Goal: Transaction & Acquisition: Purchase product/service

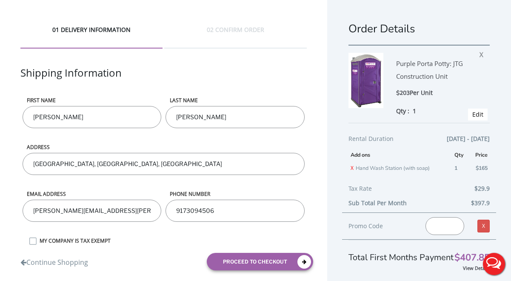
scroll to position [20, 0]
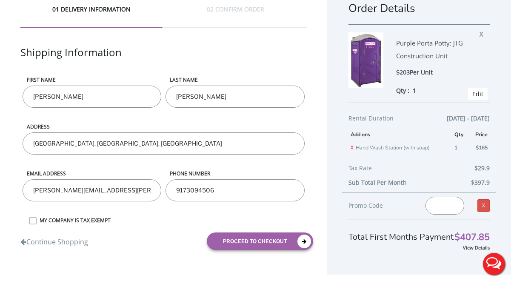
click at [35, 221] on label "MY COMPANY IS TAX EXEMPT" at bounding box center [171, 220] width 272 height 7
click at [0, 0] on input "MY COMPANY IS TAX EXEMPT" at bounding box center [0, 0] width 0 height 0
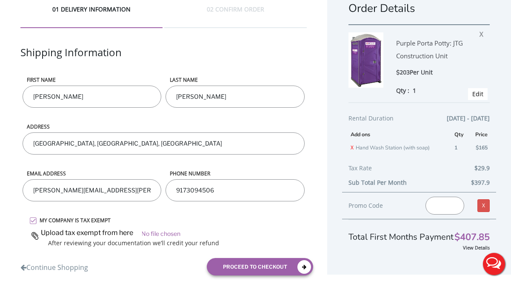
type input "C:\fakepath\ECP 501c3 exemption letter (22).pdf"
click at [443, 202] on input "text" at bounding box center [445, 206] width 39 height 18
type input "JOHNTOGO5"
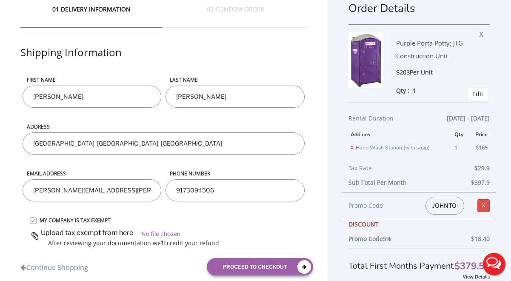
scroll to position [46, 0]
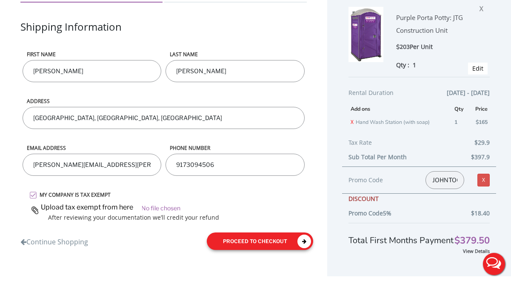
click at [255, 241] on button "proceed to checkout" at bounding box center [260, 240] width 106 height 17
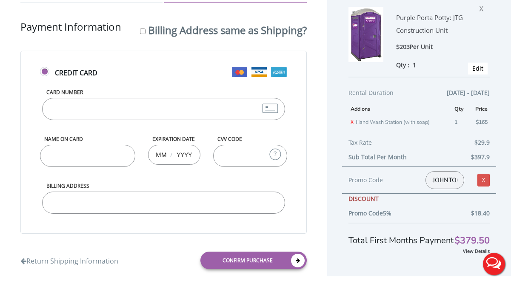
click at [94, 108] on input "Card Number" at bounding box center [163, 109] width 243 height 22
type input "[CREDIT_CARD_NUMBER]"
click at [74, 160] on input "Name on Card" at bounding box center [87, 156] width 95 height 22
type input "[PERSON_NAME]"
type input "01"
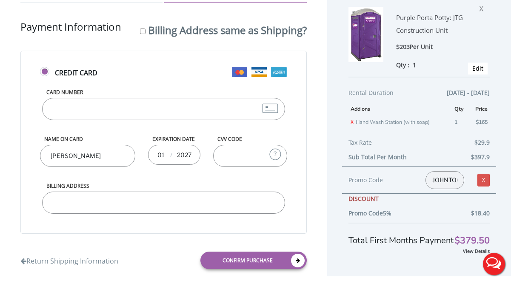
type input "2027"
type input "166"
click at [97, 202] on input "Billing Address" at bounding box center [163, 203] width 243 height 22
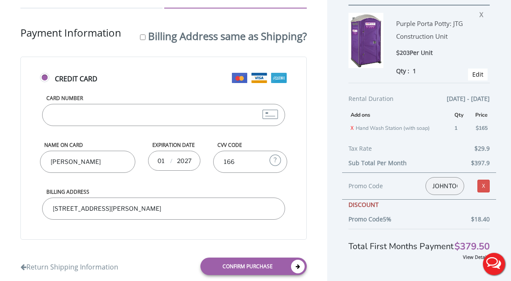
scroll to position [65, 0]
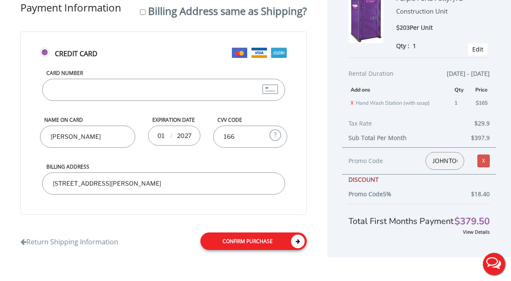
type input "[STREET_ADDRESS][PERSON_NAME]"
click at [246, 242] on link "Confirm purchase" at bounding box center [254, 240] width 106 height 17
